Goal: Use online tool/utility: Utilize a website feature to perform a specific function

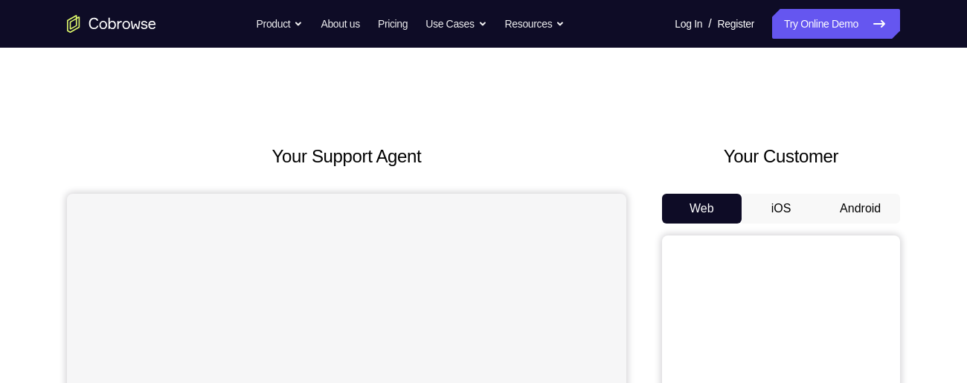
click at [863, 207] on button "Android" at bounding box center [861, 208] width 80 height 30
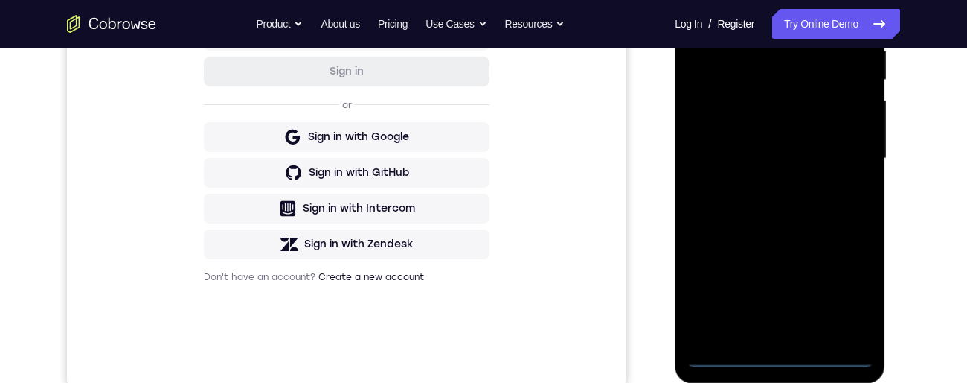
scroll to position [383, 0]
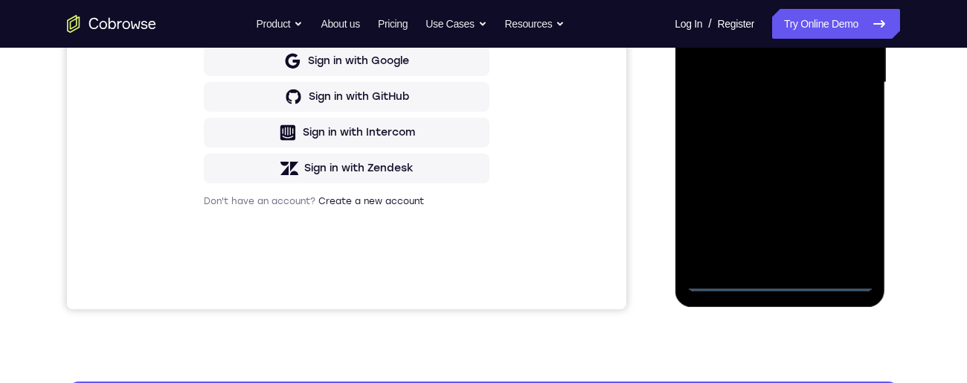
click at [780, 284] on div at bounding box center [780, 82] width 188 height 417
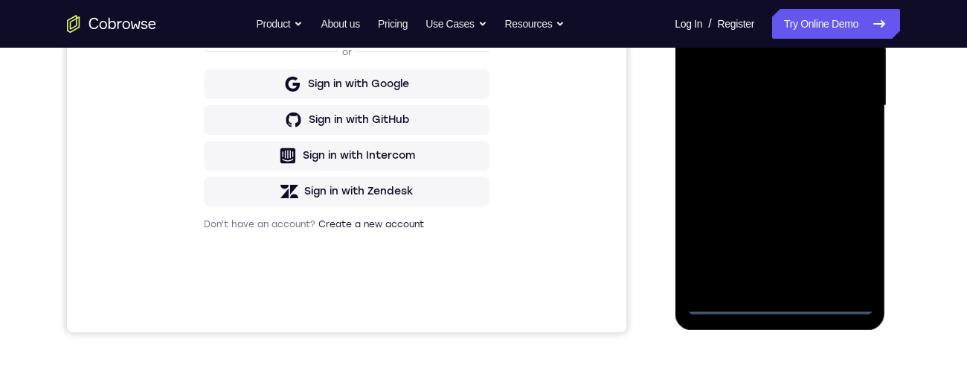
click at [845, 242] on div at bounding box center [780, 105] width 188 height 417
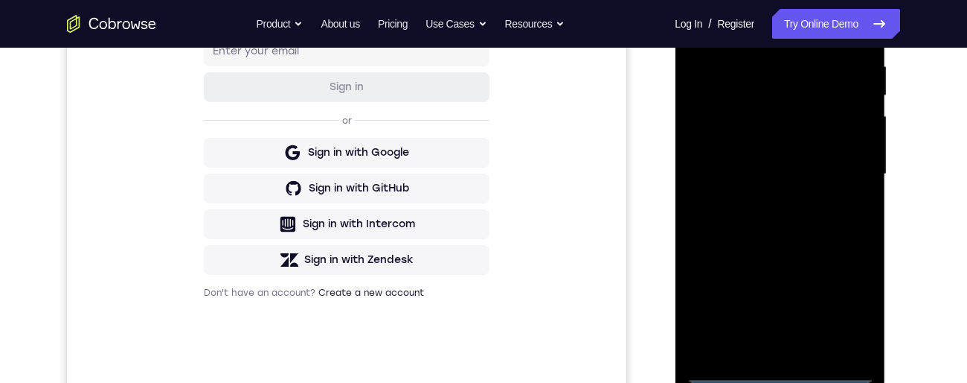
scroll to position [252, 0]
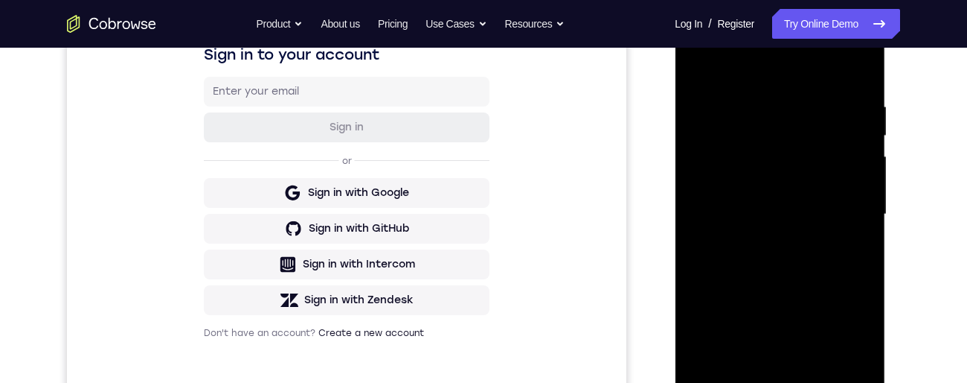
click at [798, 72] on div at bounding box center [780, 214] width 188 height 417
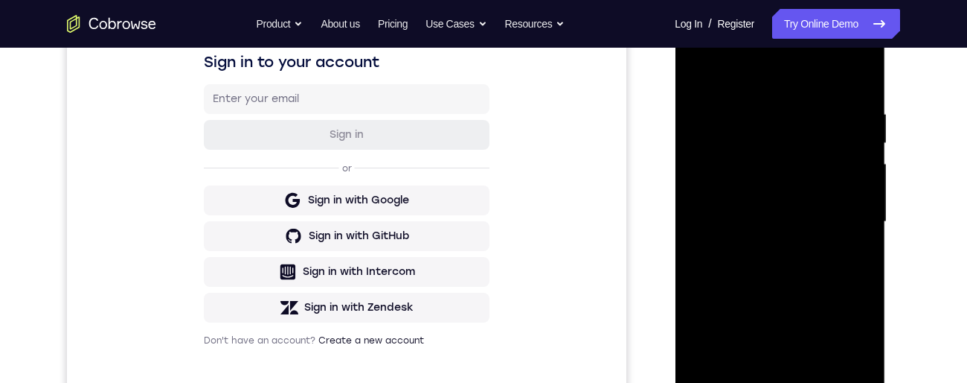
scroll to position [252, 0]
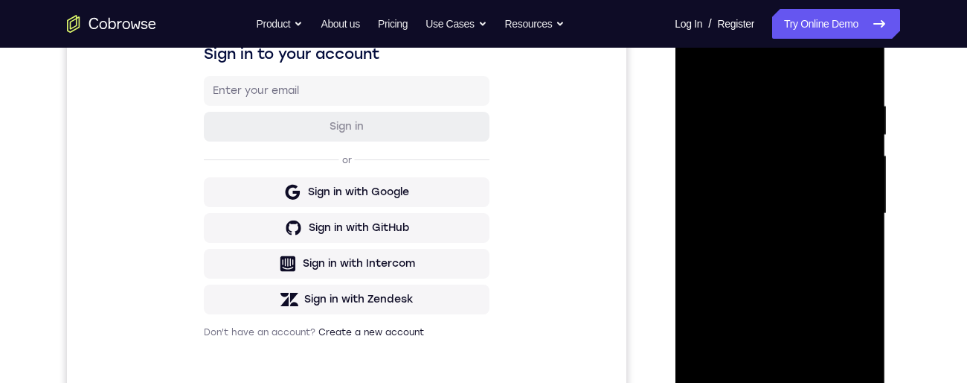
click at [844, 211] on div at bounding box center [780, 213] width 188 height 417
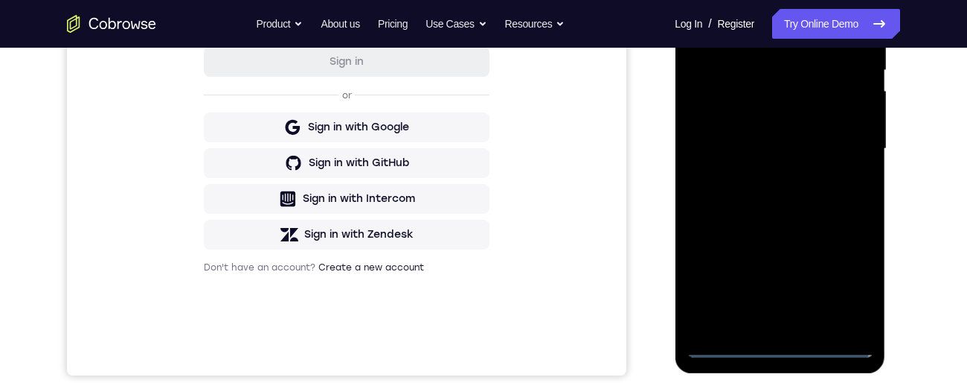
scroll to position [324, 0]
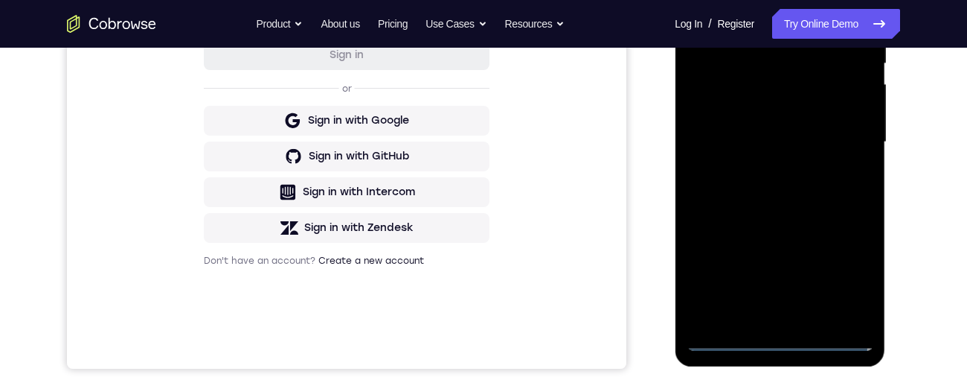
click at [763, 173] on div at bounding box center [780, 142] width 188 height 417
click at [820, 132] on div at bounding box center [780, 142] width 188 height 417
click at [731, 114] on div at bounding box center [780, 142] width 188 height 417
click at [768, 145] on div at bounding box center [780, 142] width 188 height 417
click at [787, 195] on div at bounding box center [780, 142] width 188 height 417
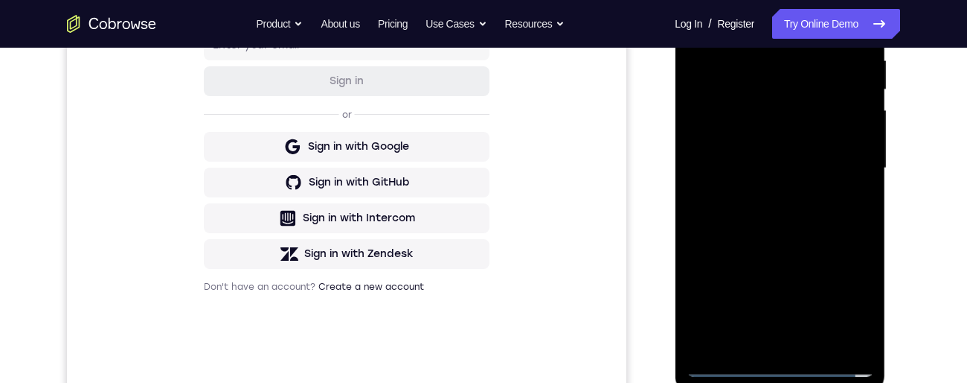
scroll to position [218, 0]
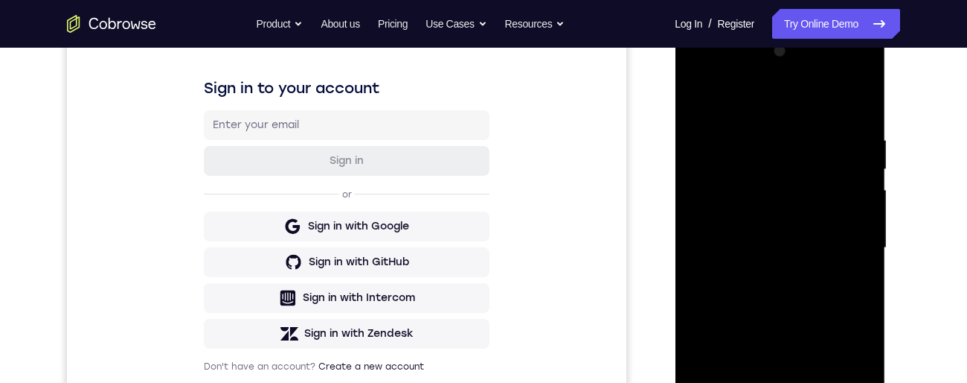
click at [860, 112] on div at bounding box center [780, 247] width 188 height 417
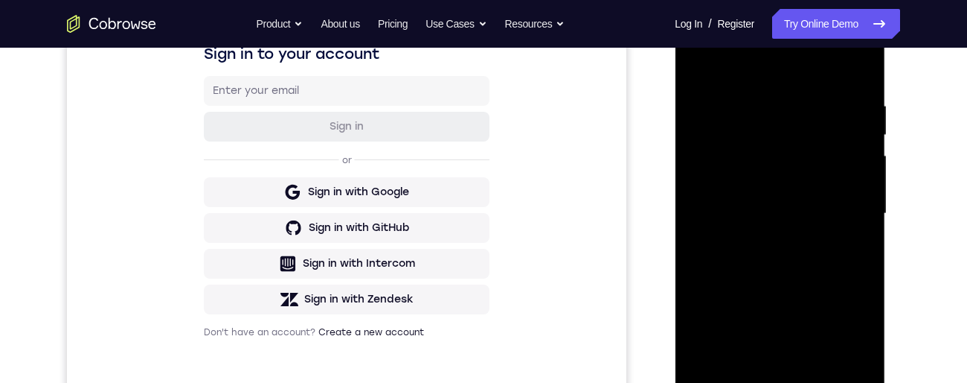
click at [848, 382] on div at bounding box center [780, 213] width 188 height 417
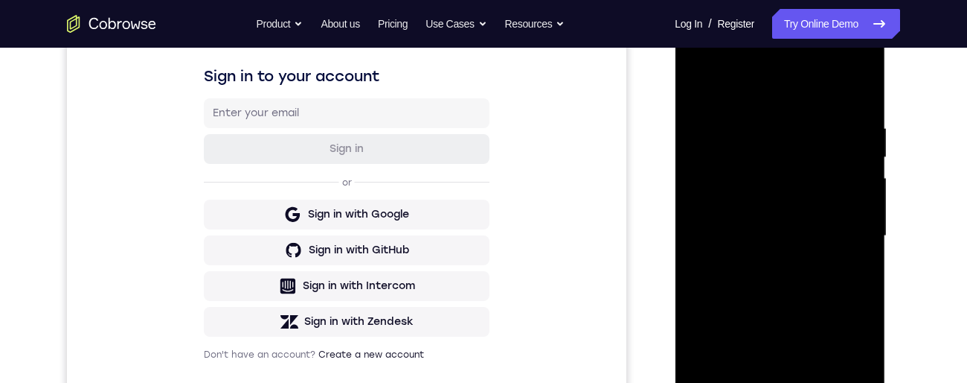
scroll to position [324, 0]
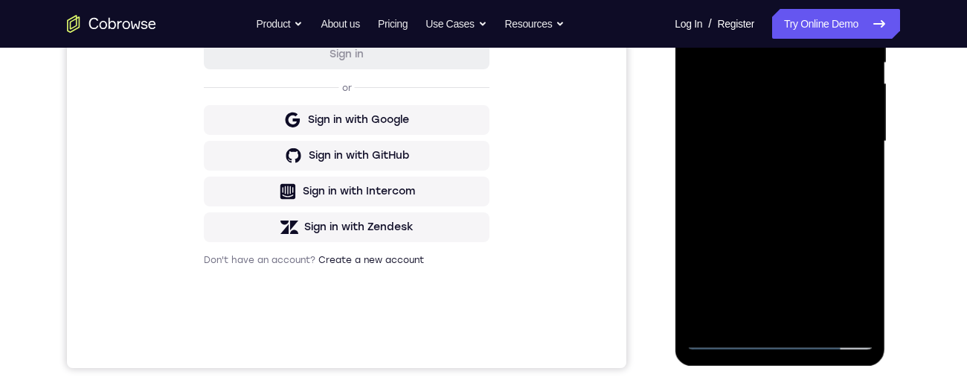
click at [813, 320] on div at bounding box center [780, 141] width 188 height 417
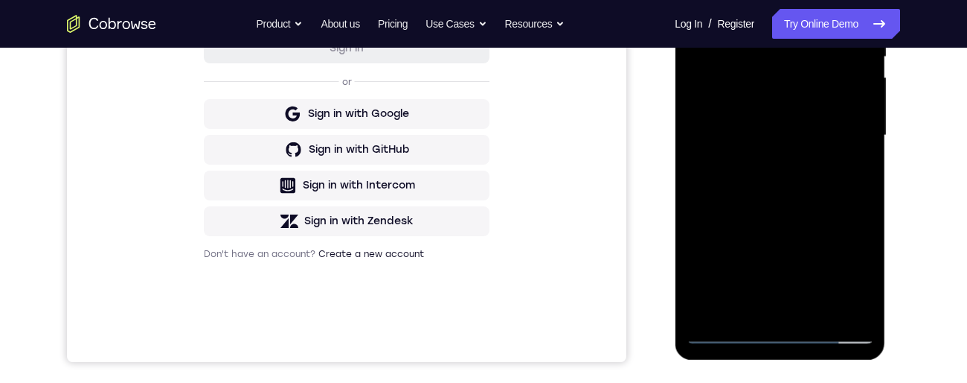
click at [788, 218] on div at bounding box center [780, 135] width 188 height 417
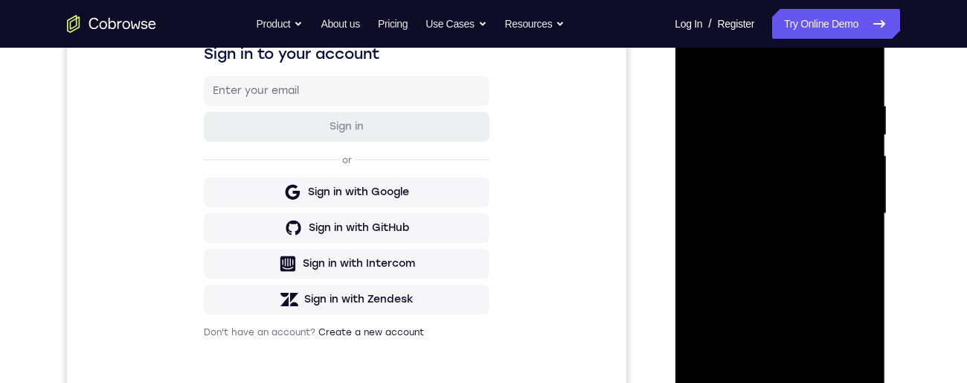
scroll to position [250, 0]
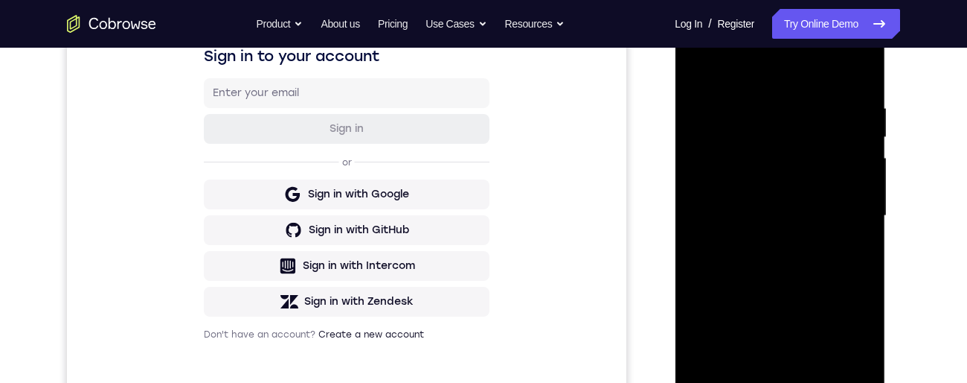
click at [703, 68] on div at bounding box center [780, 215] width 188 height 417
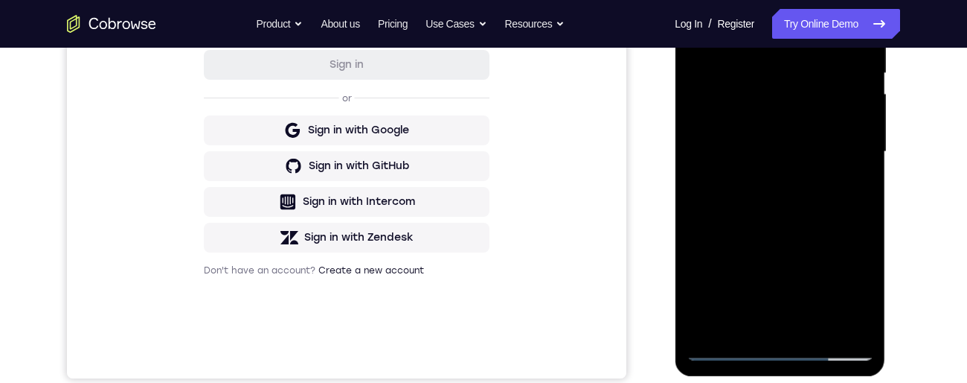
scroll to position [351, 0]
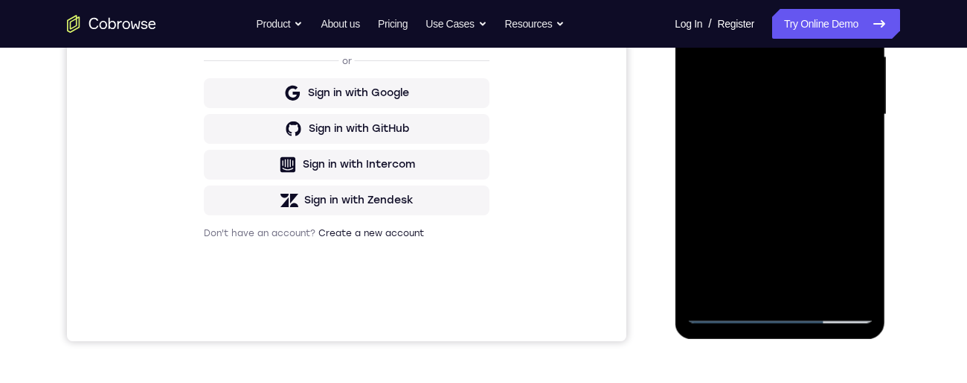
click at [813, 297] on div at bounding box center [780, 114] width 188 height 417
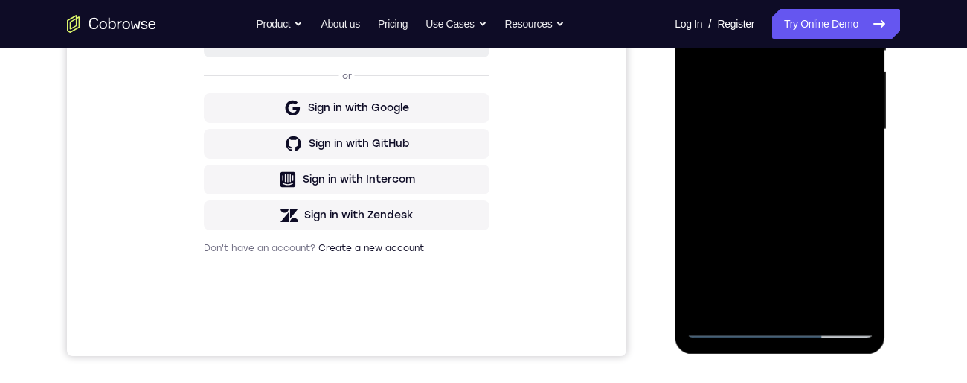
scroll to position [252, 0]
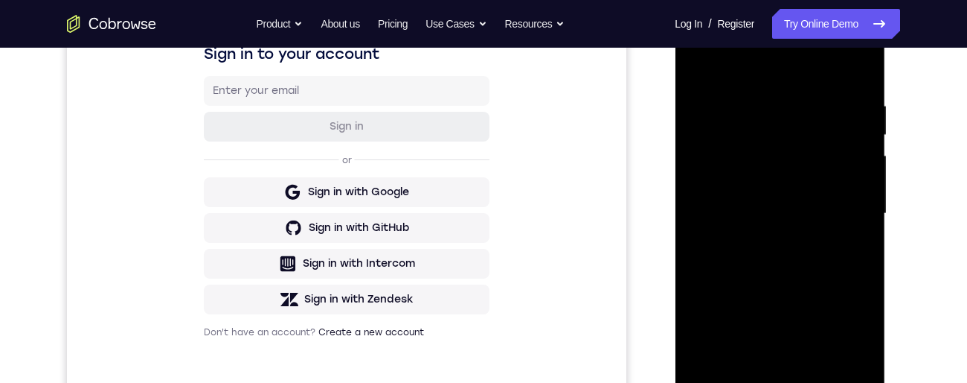
click at [862, 134] on div at bounding box center [780, 213] width 188 height 417
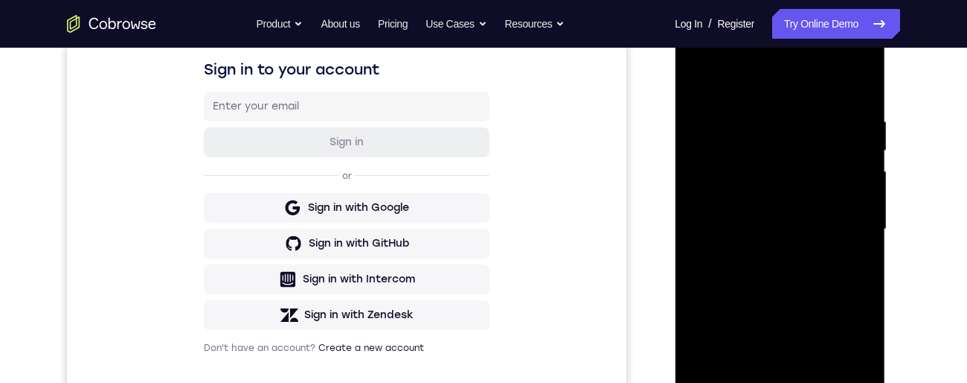
click at [700, 149] on div at bounding box center [780, 229] width 188 height 417
click at [713, 122] on div at bounding box center [780, 229] width 188 height 417
click at [699, 88] on div at bounding box center [780, 229] width 188 height 417
click at [700, 83] on div at bounding box center [780, 229] width 188 height 417
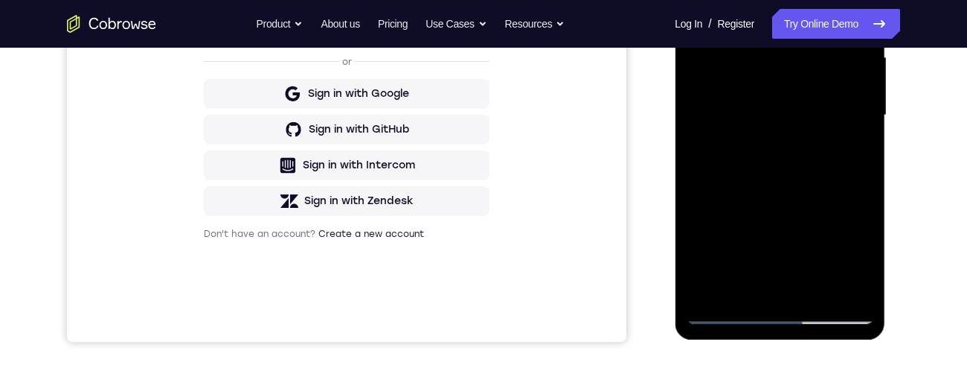
scroll to position [346, 0]
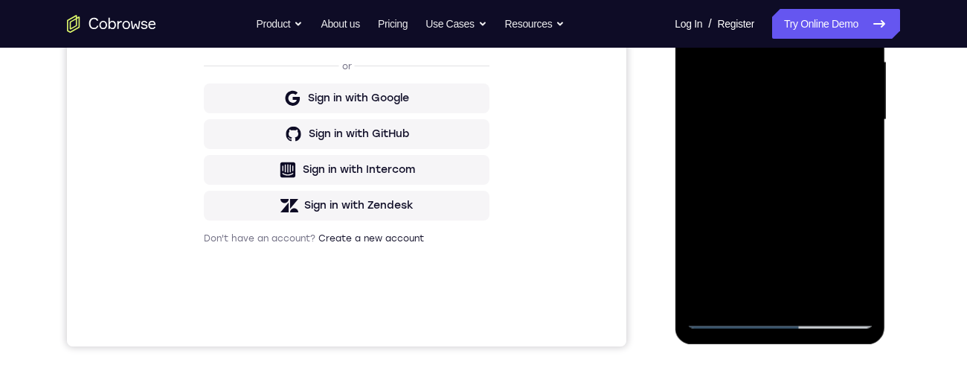
click at [779, 295] on div at bounding box center [780, 119] width 188 height 417
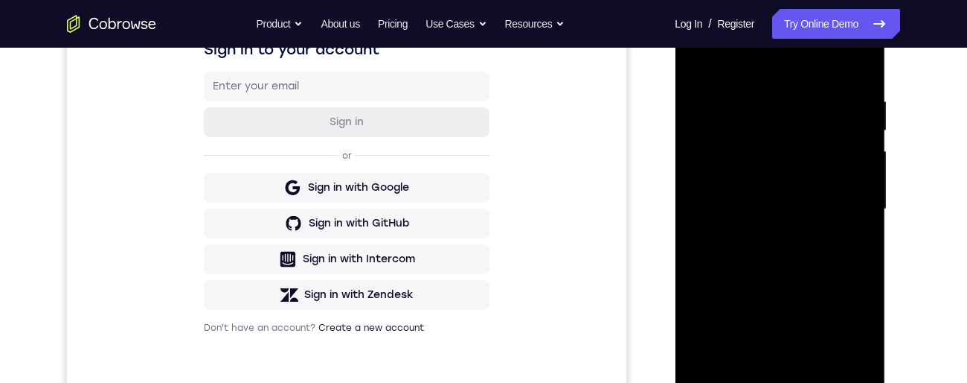
scroll to position [256, 0]
